Goal: Information Seeking & Learning: Learn about a topic

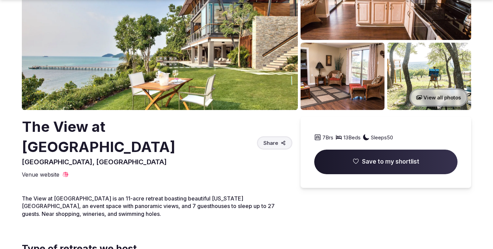
scroll to position [99, 0]
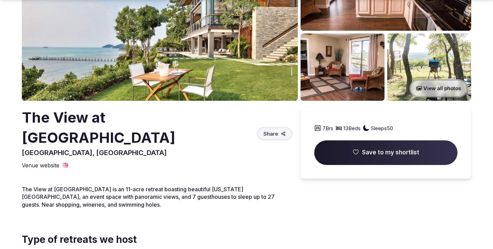
click at [437, 88] on button "View all photos" at bounding box center [438, 88] width 58 height 18
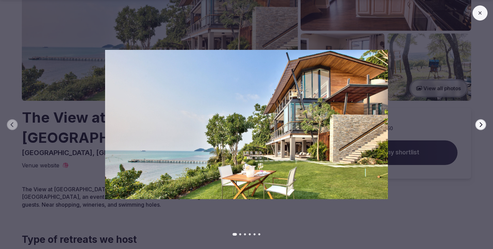
click at [481, 124] on icon "button" at bounding box center [480, 124] width 5 height 5
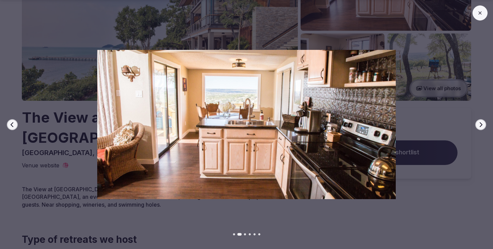
click at [481, 124] on icon "button" at bounding box center [480, 124] width 5 height 5
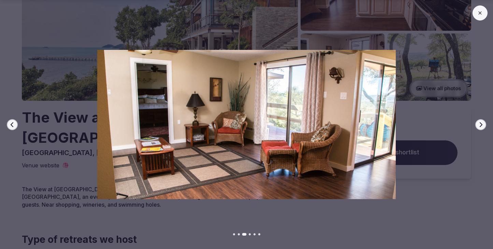
click at [481, 124] on icon "button" at bounding box center [480, 124] width 5 height 5
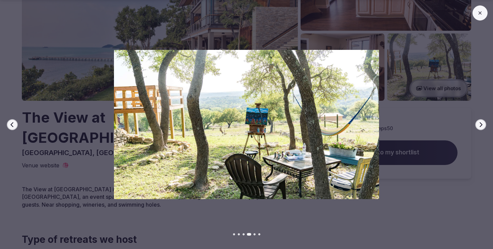
click at [481, 124] on icon "button" at bounding box center [480, 124] width 5 height 5
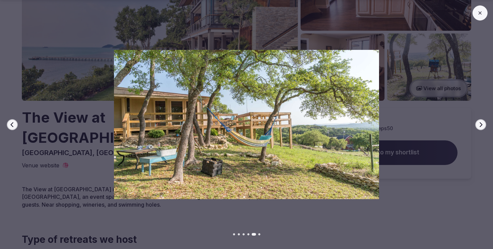
click at [481, 124] on icon "button" at bounding box center [480, 124] width 5 height 5
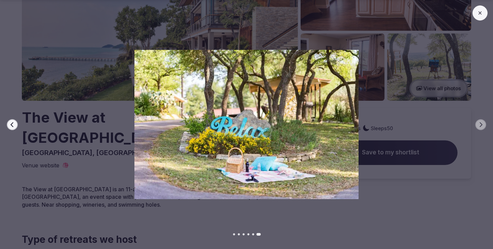
click at [7, 124] on button "Previous slide" at bounding box center [12, 124] width 11 height 11
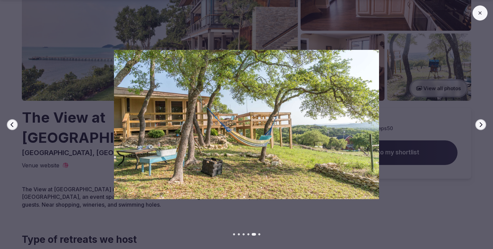
click at [7, 124] on button "Previous slide" at bounding box center [12, 124] width 11 height 11
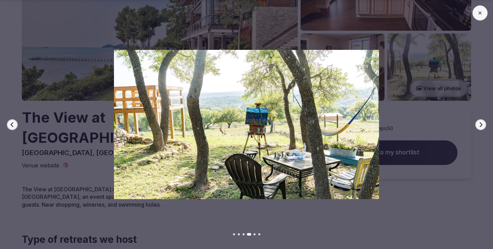
click at [482, 122] on icon "button" at bounding box center [480, 124] width 5 height 5
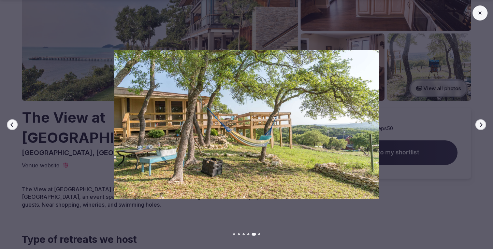
click at [14, 124] on icon "button" at bounding box center [12, 124] width 5 height 5
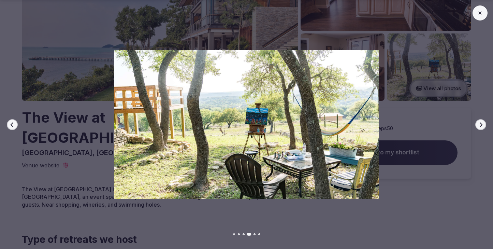
click at [14, 124] on icon "button" at bounding box center [12, 124] width 5 height 5
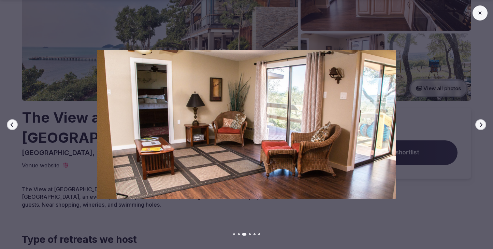
click at [14, 124] on icon "button" at bounding box center [12, 124] width 5 height 5
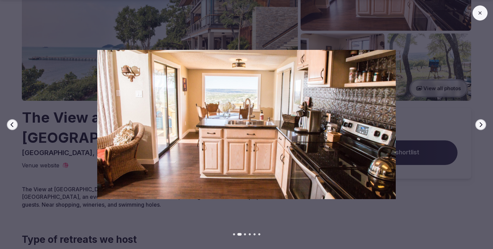
click at [14, 124] on icon "button" at bounding box center [12, 124] width 5 height 5
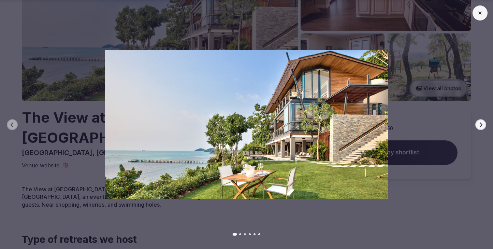
click at [478, 11] on icon at bounding box center [479, 12] width 5 height 5
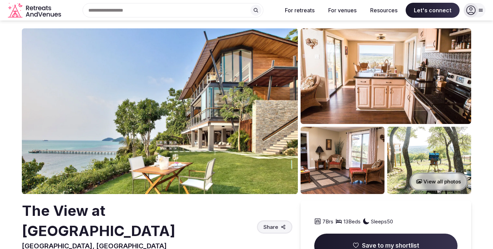
scroll to position [0, 0]
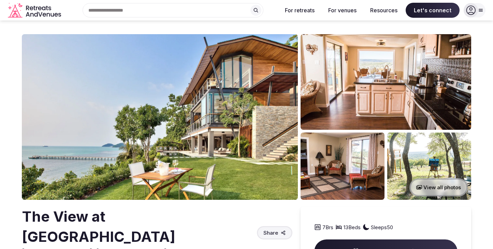
click at [9, 59] on section "View all photos The View at [GEOGRAPHIC_DATA], [GEOGRAPHIC_DATA] Share 7 Brs 13…" at bounding box center [246, 249] width 493 height 458
